Goal: Transaction & Acquisition: Book appointment/travel/reservation

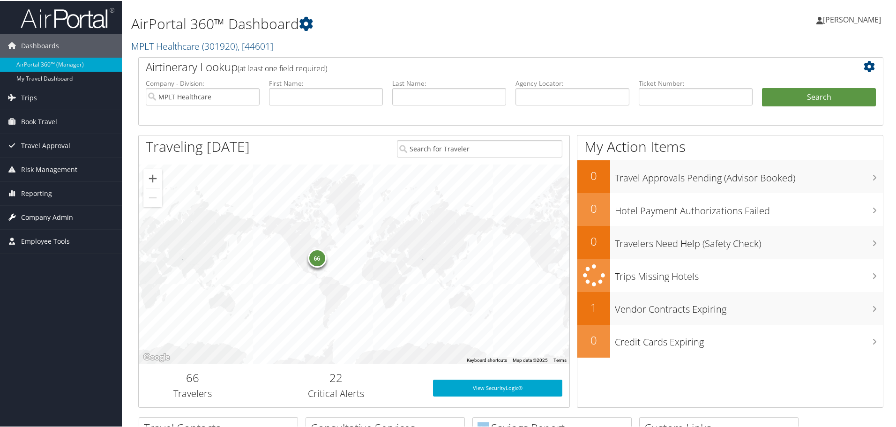
click at [43, 214] on span "Company Admin" at bounding box center [47, 216] width 52 height 23
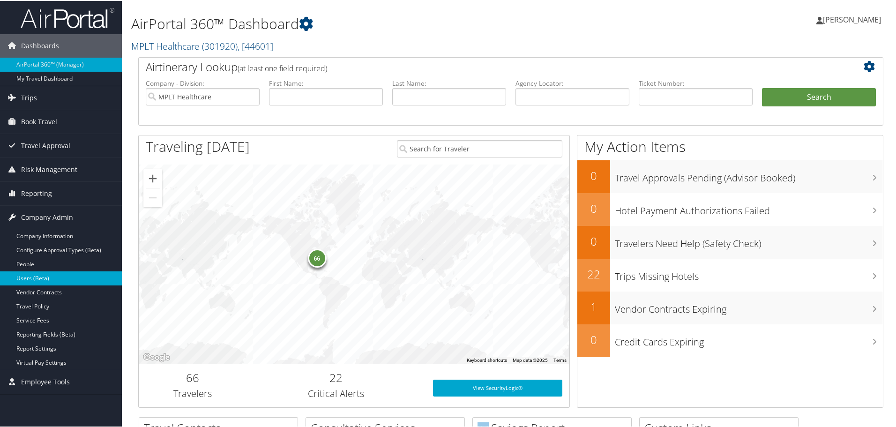
click at [38, 280] on link "Users (Beta)" at bounding box center [61, 278] width 122 height 14
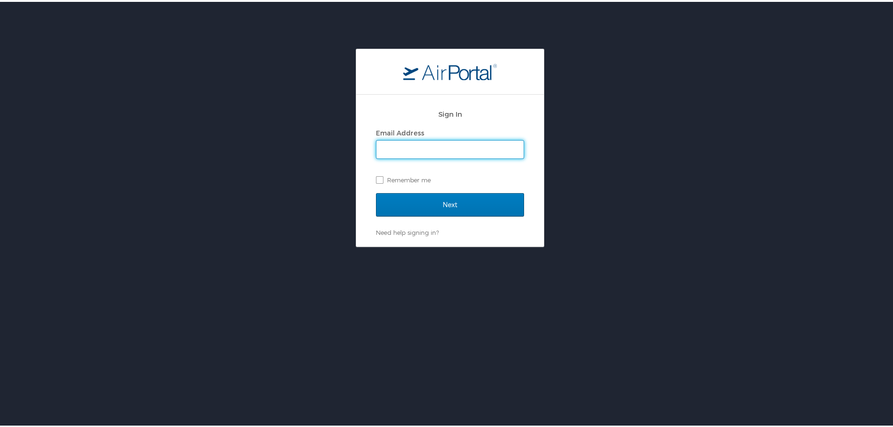
click at [418, 141] on input "Email Address" at bounding box center [449, 148] width 147 height 18
type input "jarrieta@mplthealthcare.com"
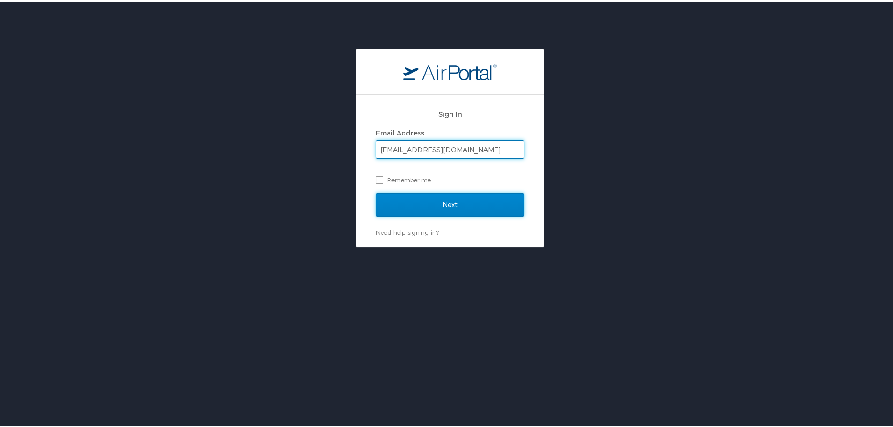
click at [448, 201] on input "Next" at bounding box center [450, 202] width 148 height 23
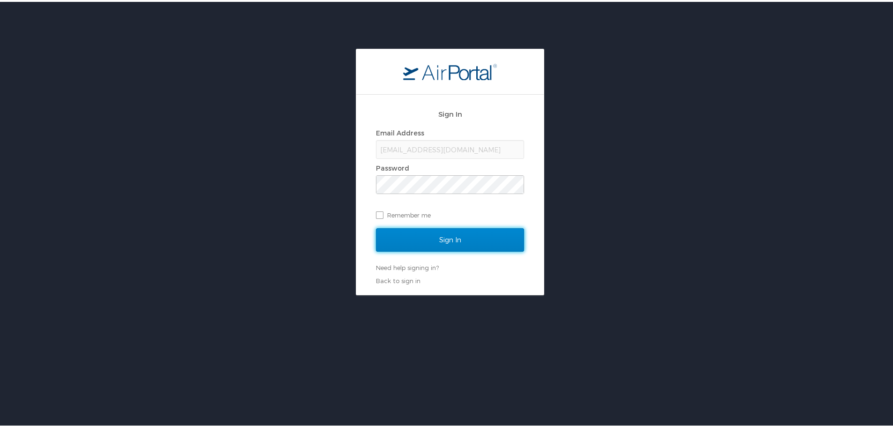
click at [447, 235] on input "Sign In" at bounding box center [450, 237] width 148 height 23
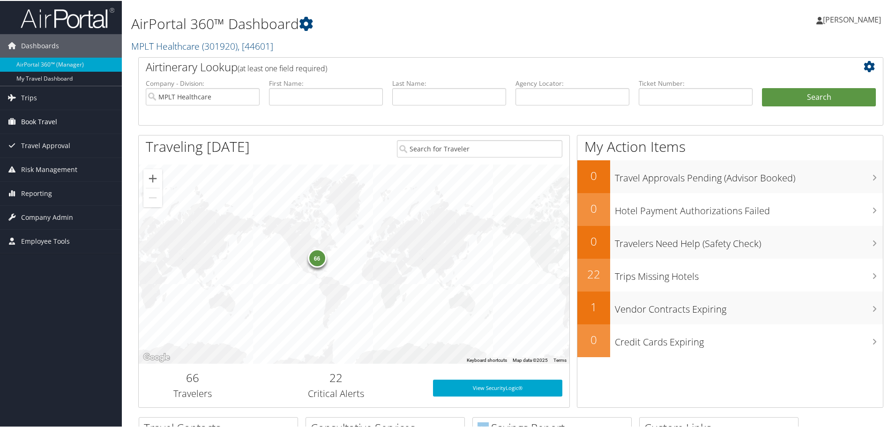
click at [47, 117] on span "Book Travel" at bounding box center [39, 120] width 36 height 23
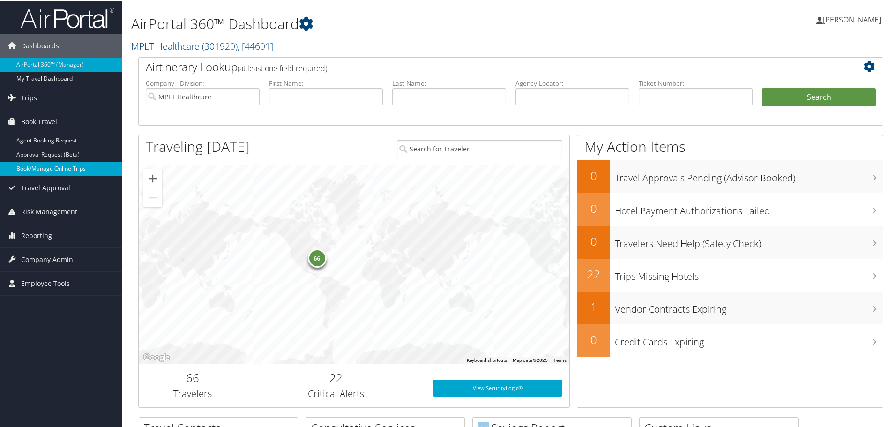
click at [56, 162] on link "Book/Manage Online Trips" at bounding box center [61, 168] width 122 height 14
